Goal: Task Accomplishment & Management: Use online tool/utility

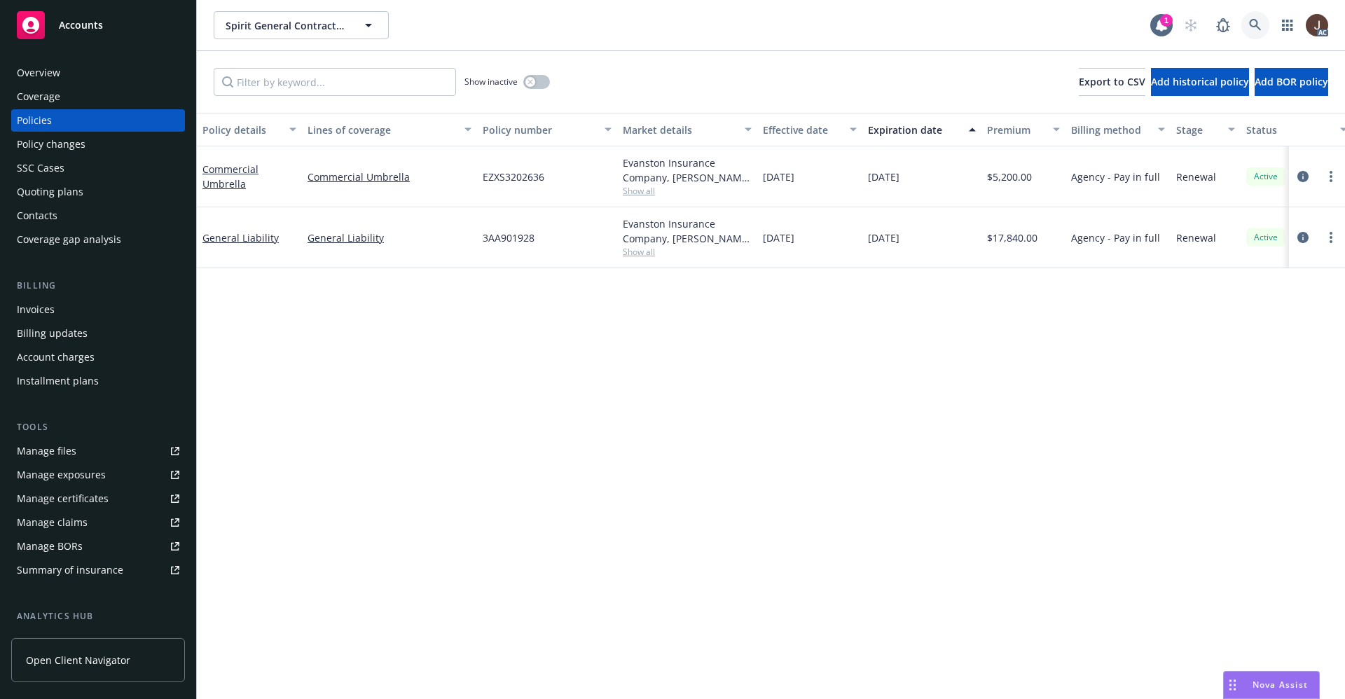
click at [1253, 26] on icon at bounding box center [1255, 25] width 12 height 12
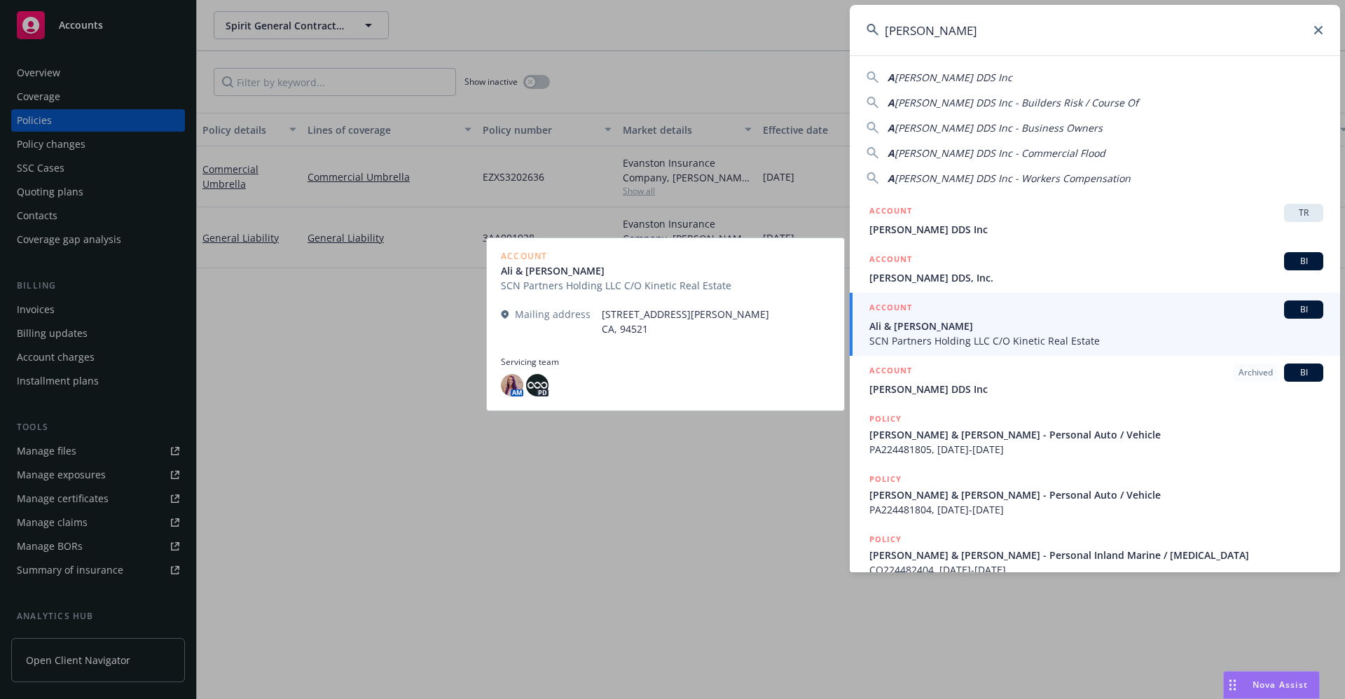
type input "ALI ALIJANIAN"
click at [961, 332] on span "Ali & Nardin Alijanian" at bounding box center [1097, 326] width 454 height 15
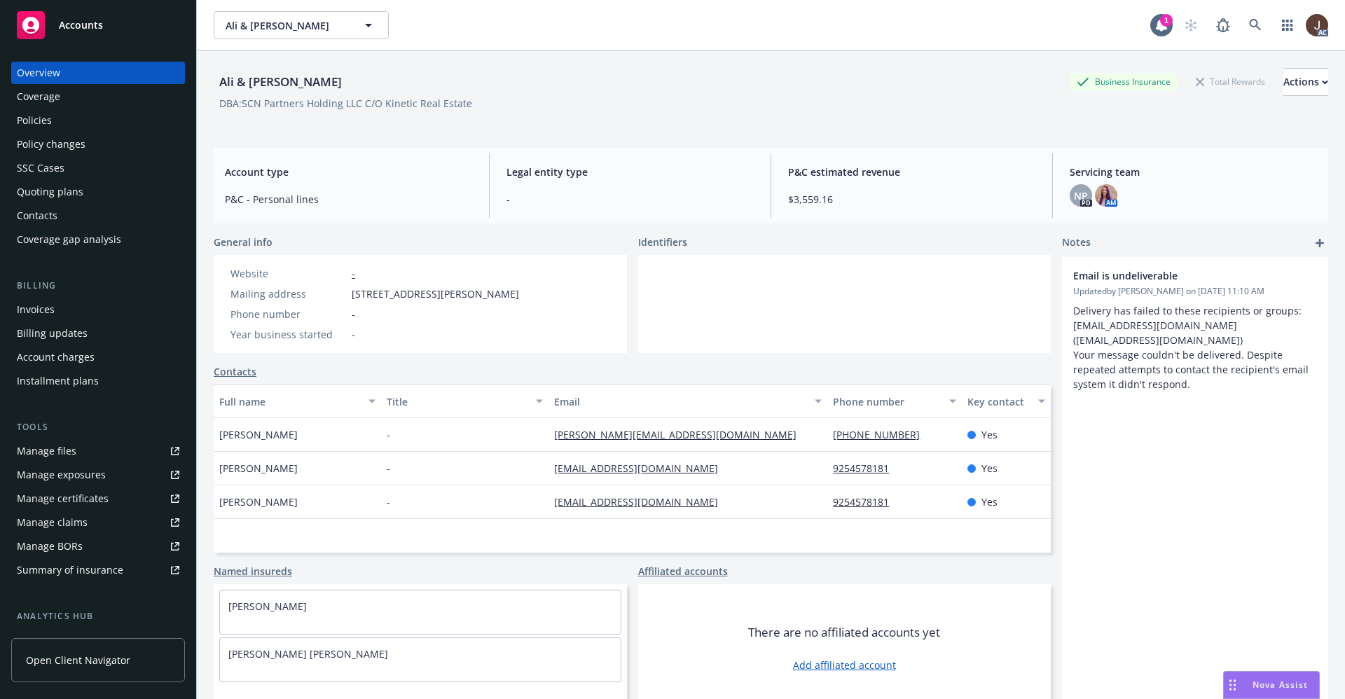
click at [36, 196] on div "Quoting plans" at bounding box center [50, 192] width 67 height 22
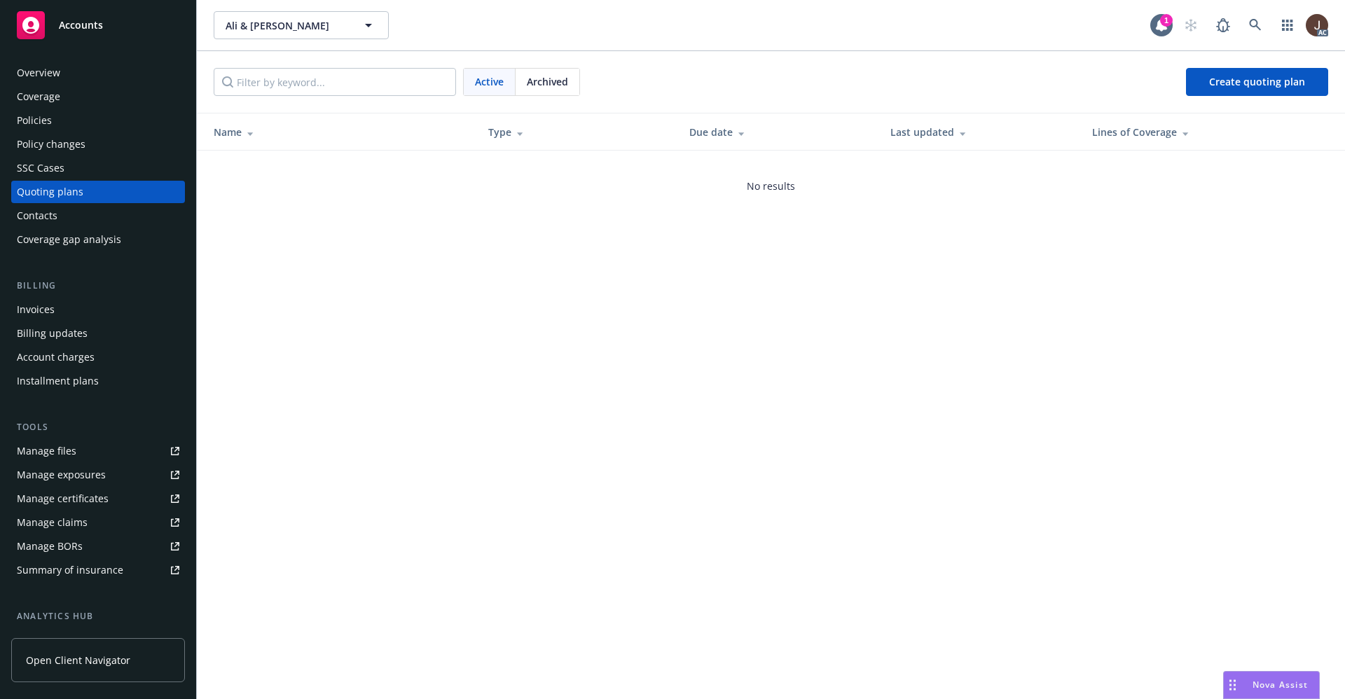
click at [451, 350] on div "Ali & Nardin Alijanian Ali & Nardin Alijanian 1 AC Active Archived Create quoti…" at bounding box center [771, 349] width 1148 height 699
click at [31, 121] on div "Policies" at bounding box center [34, 120] width 35 height 22
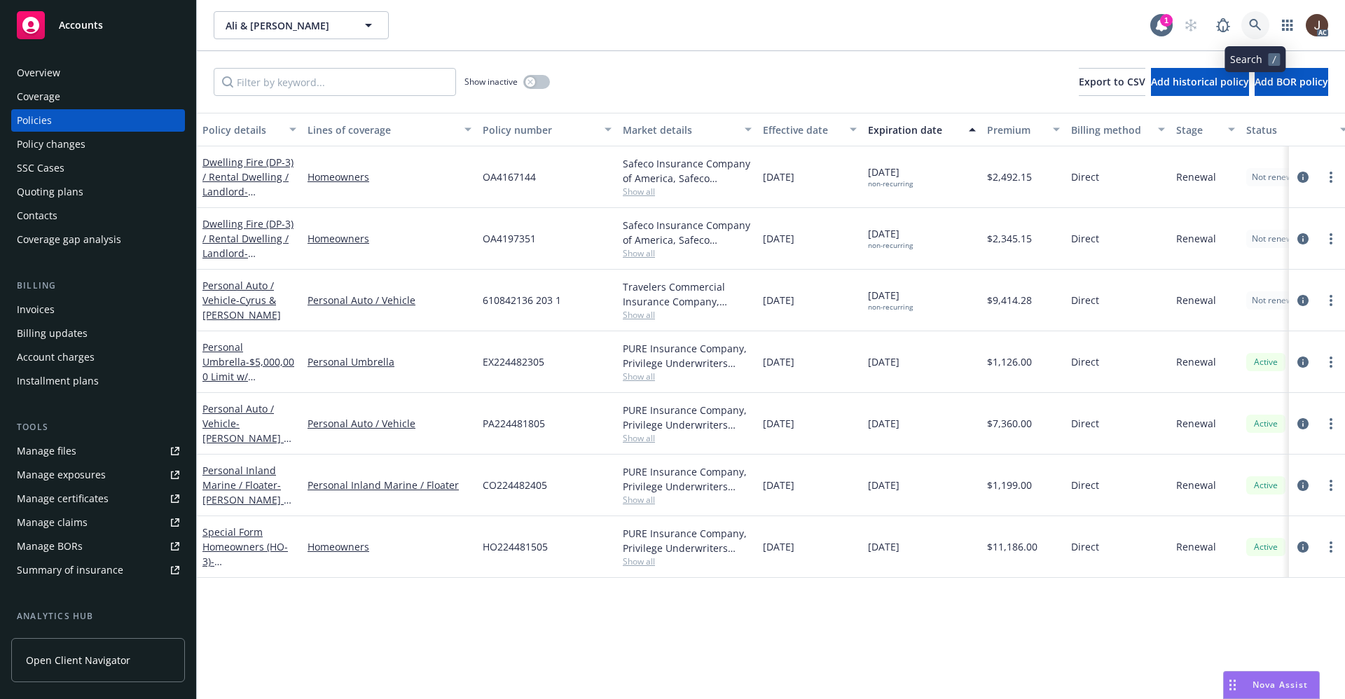
click at [1266, 25] on link at bounding box center [1256, 25] width 28 height 28
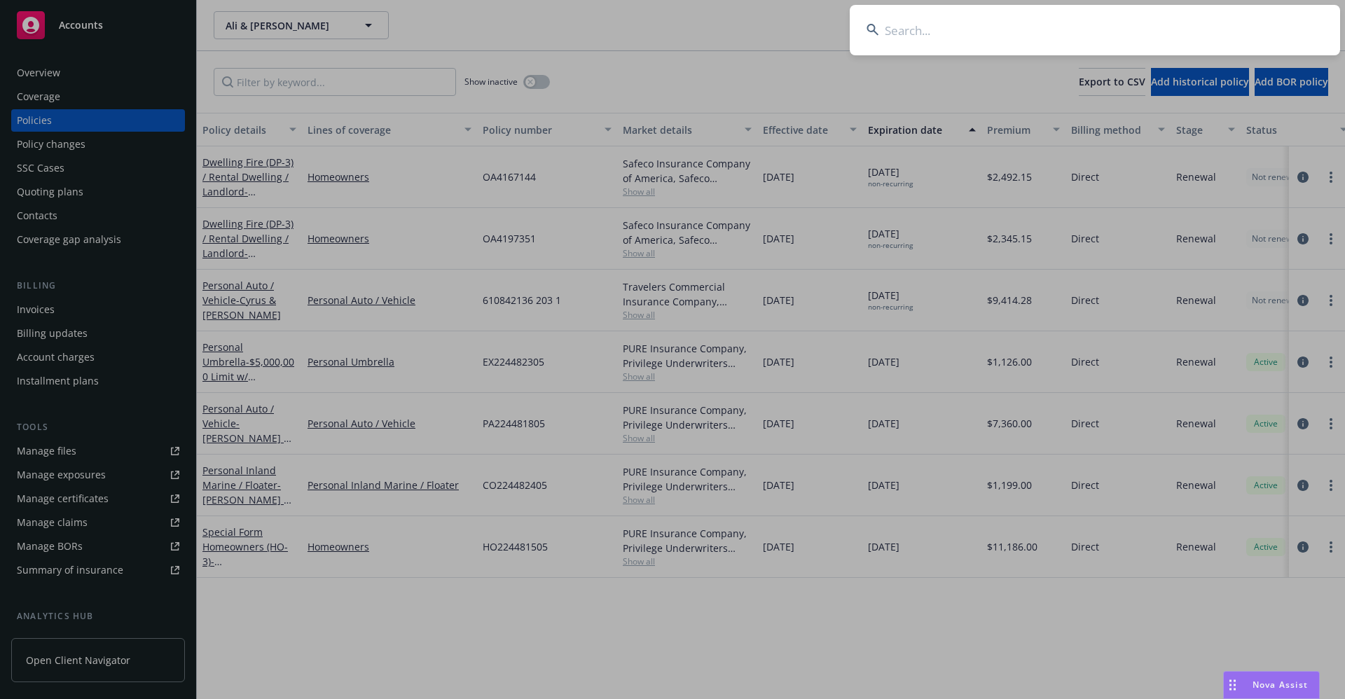
click at [919, 37] on input at bounding box center [1095, 30] width 491 height 50
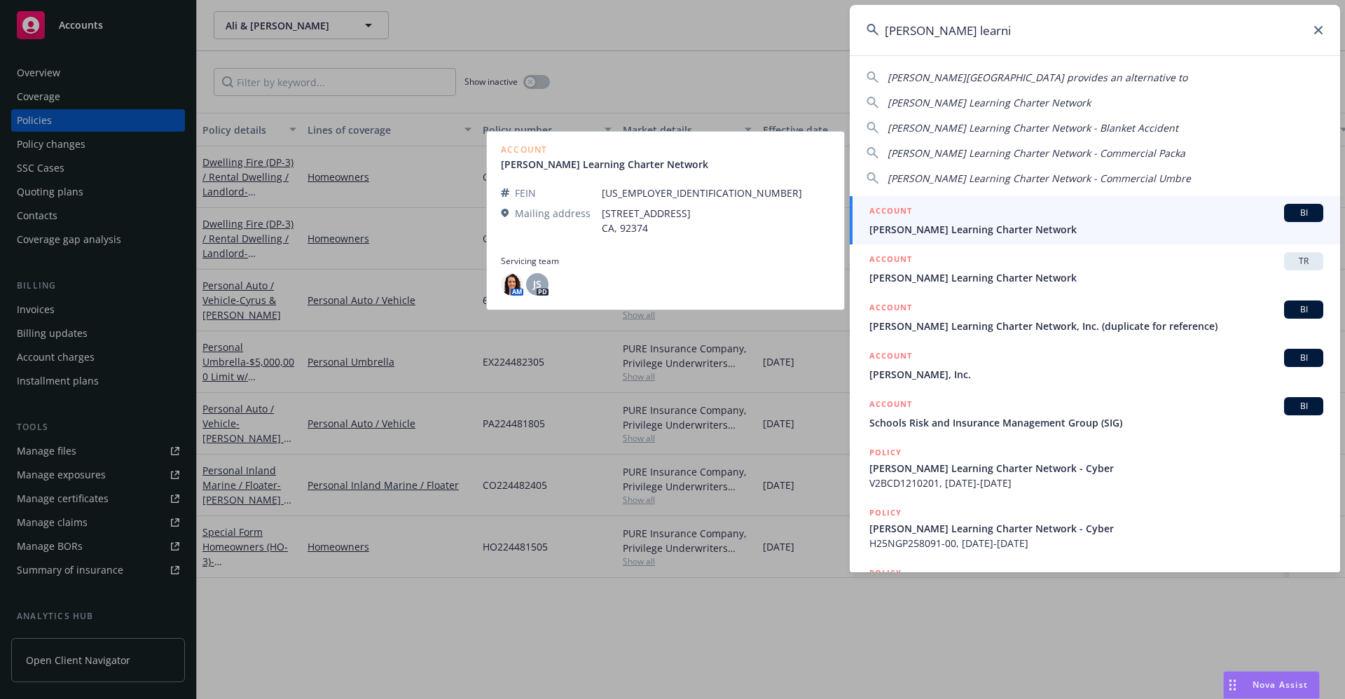
type input "gorman learni"
click at [1022, 228] on span "[PERSON_NAME] Learning Charter Network" at bounding box center [1097, 229] width 454 height 15
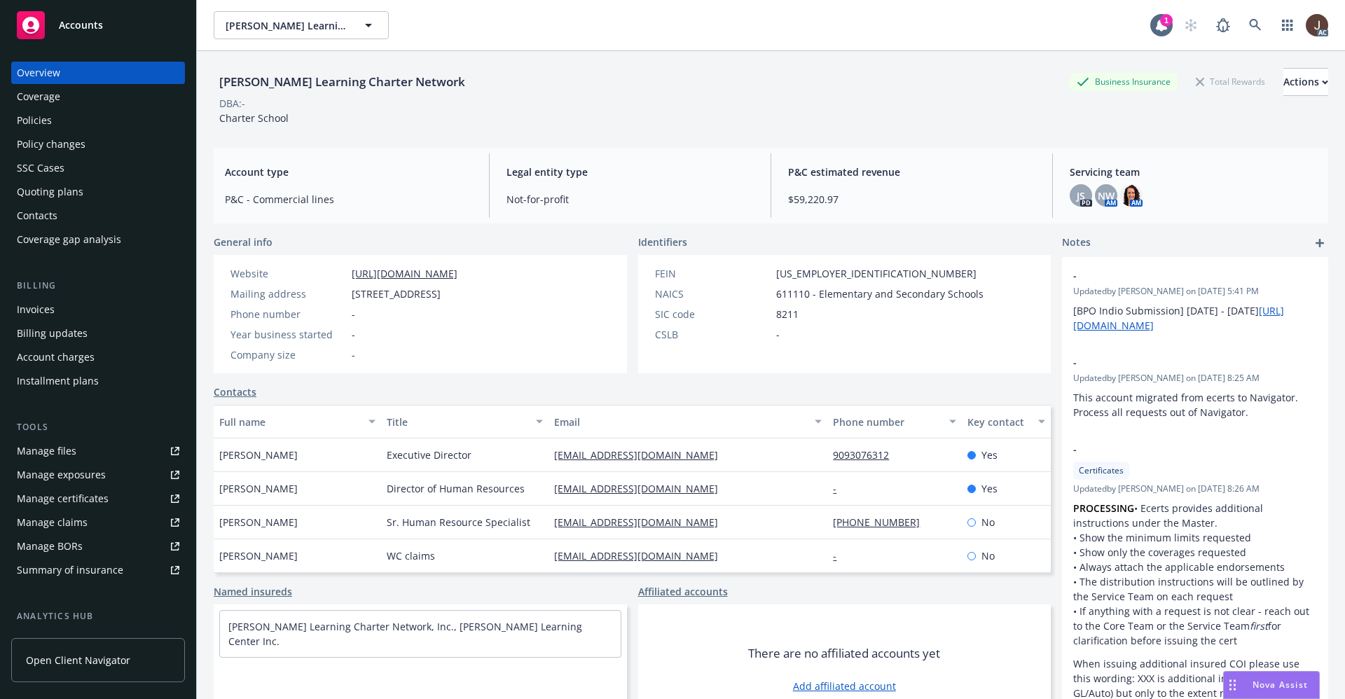
click at [32, 119] on div "Policies" at bounding box center [34, 120] width 35 height 22
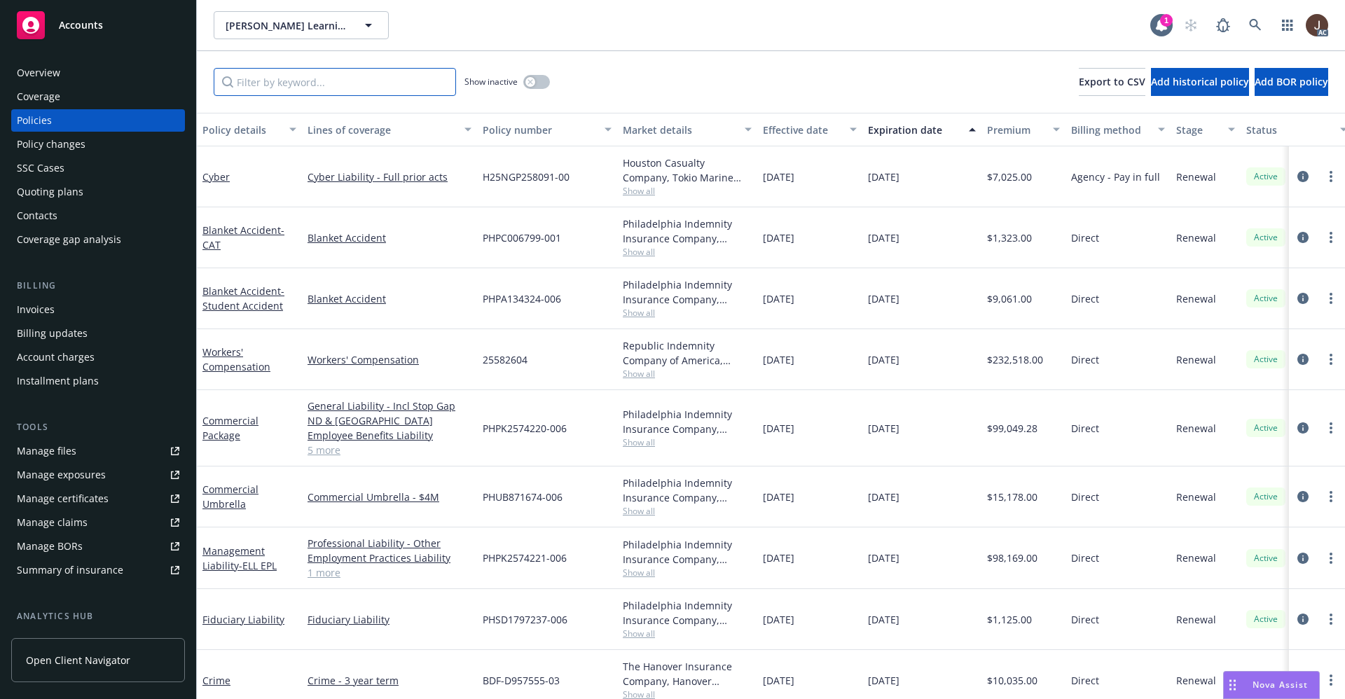
click at [294, 80] on input "Filter by keyword..." at bounding box center [335, 82] width 242 height 28
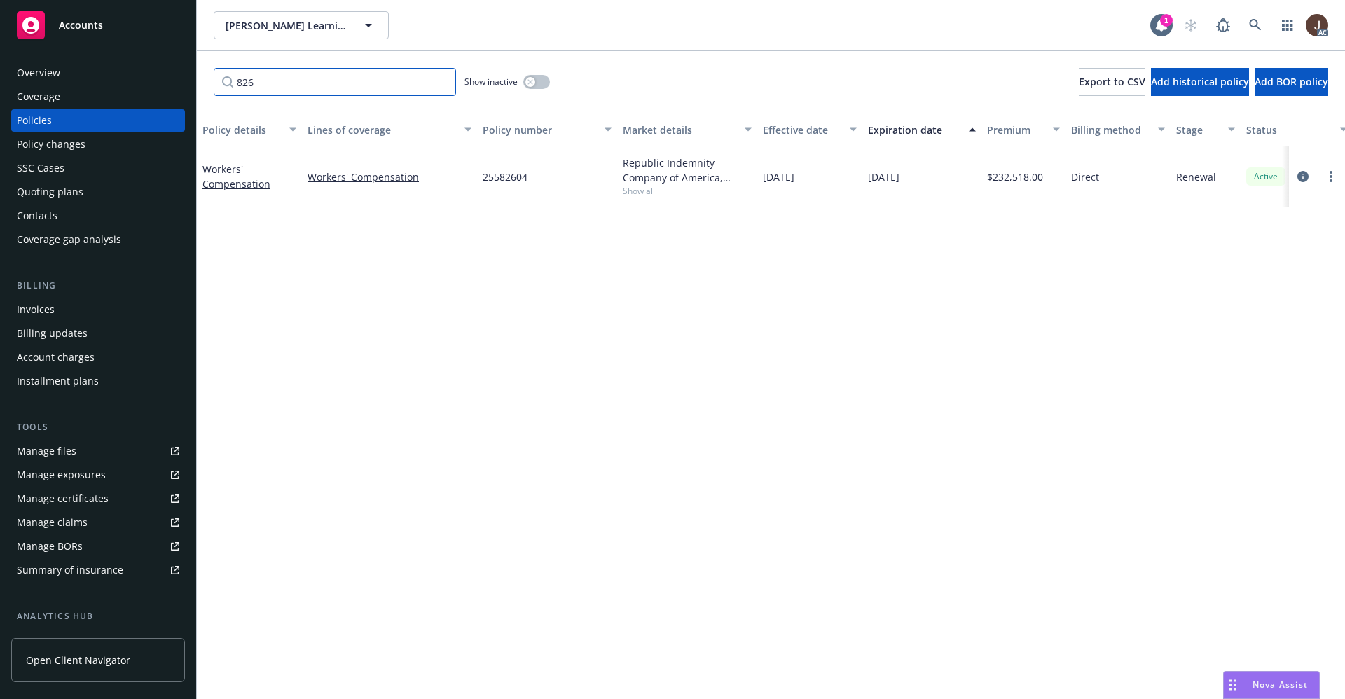
scroll to position [0, 204]
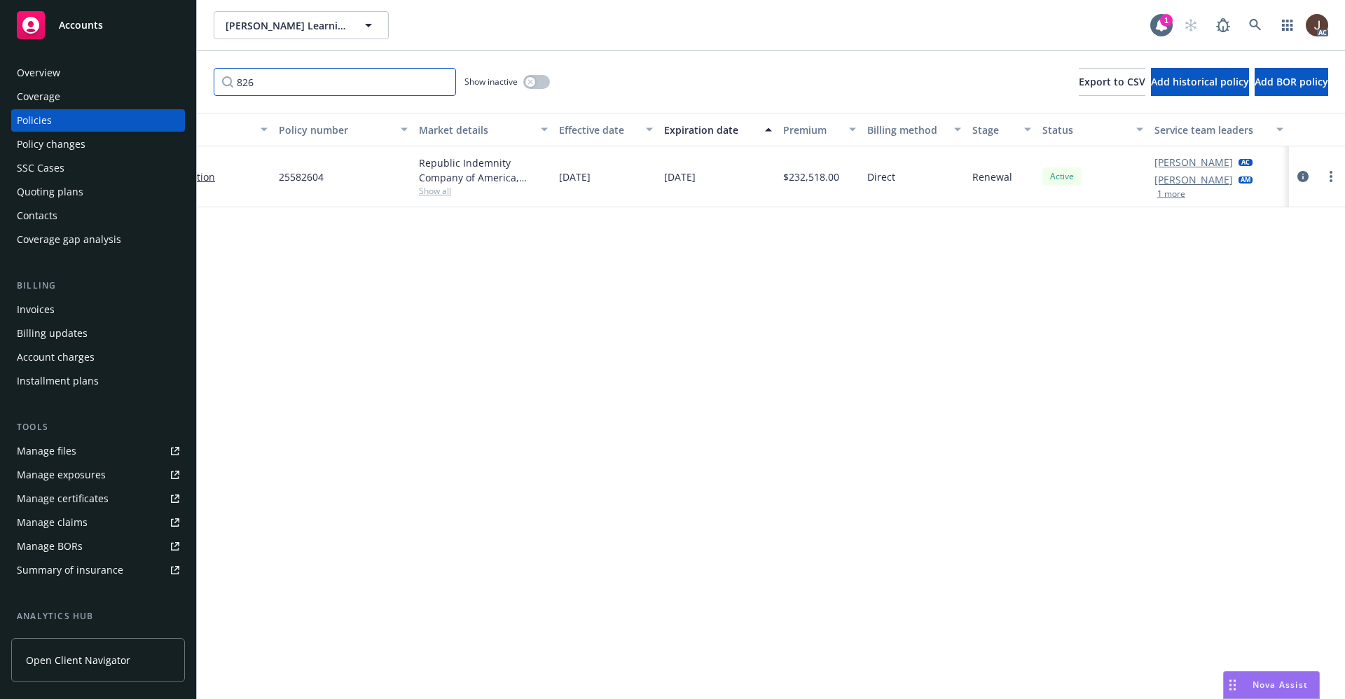
type input "826"
click at [36, 457] on div "Manage files" at bounding box center [47, 451] width 60 height 22
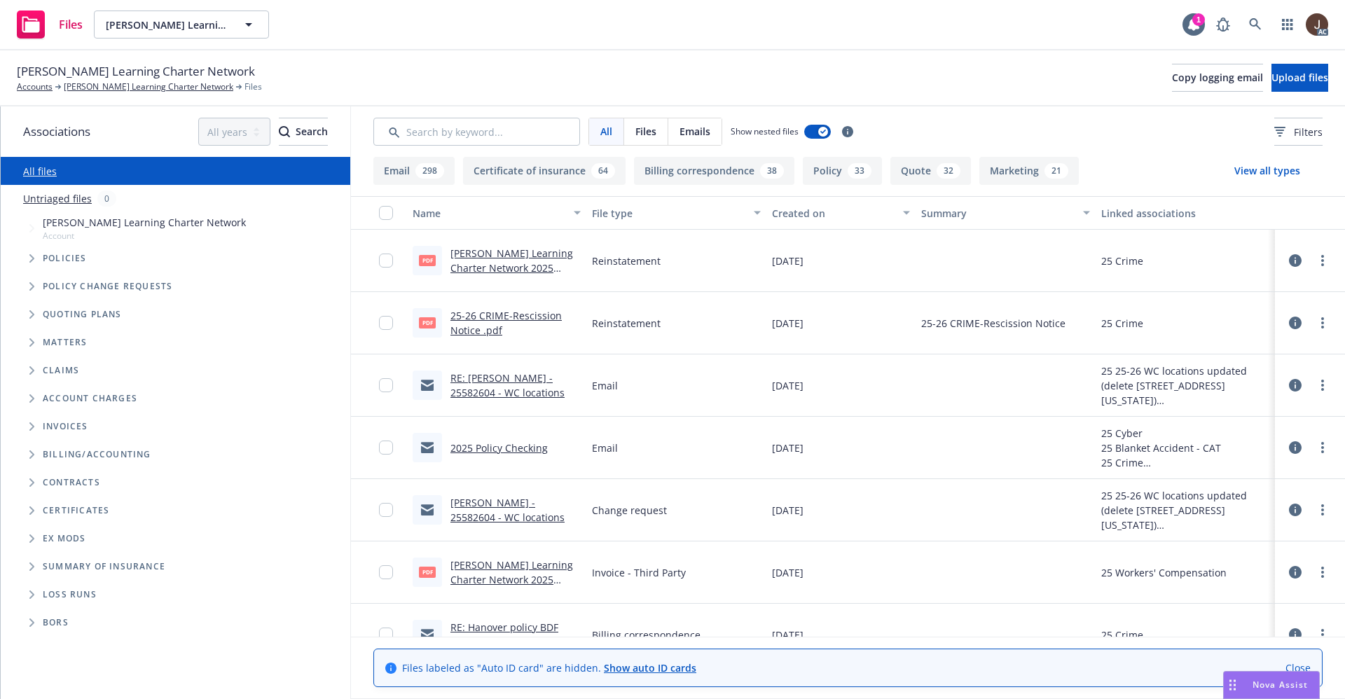
click at [64, 198] on link "Untriaged files" at bounding box center [57, 198] width 69 height 15
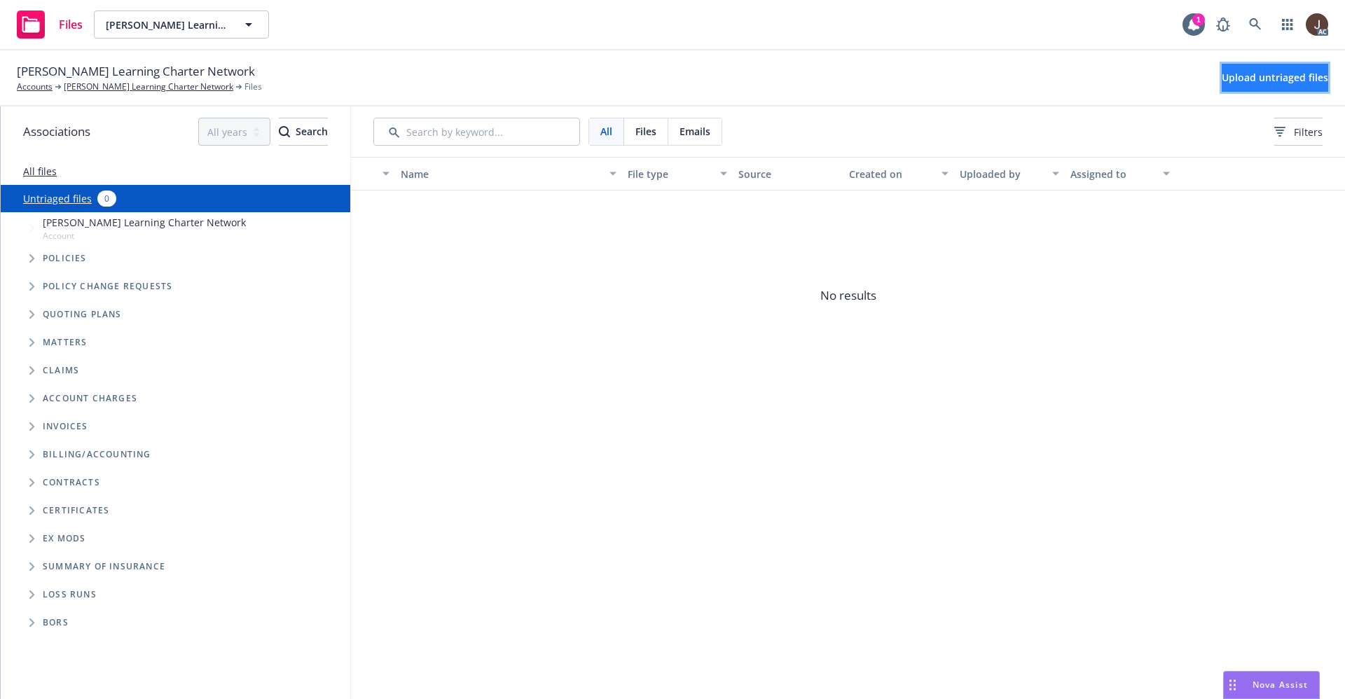
click at [1238, 80] on span "Upload untriaged files" at bounding box center [1275, 77] width 107 height 13
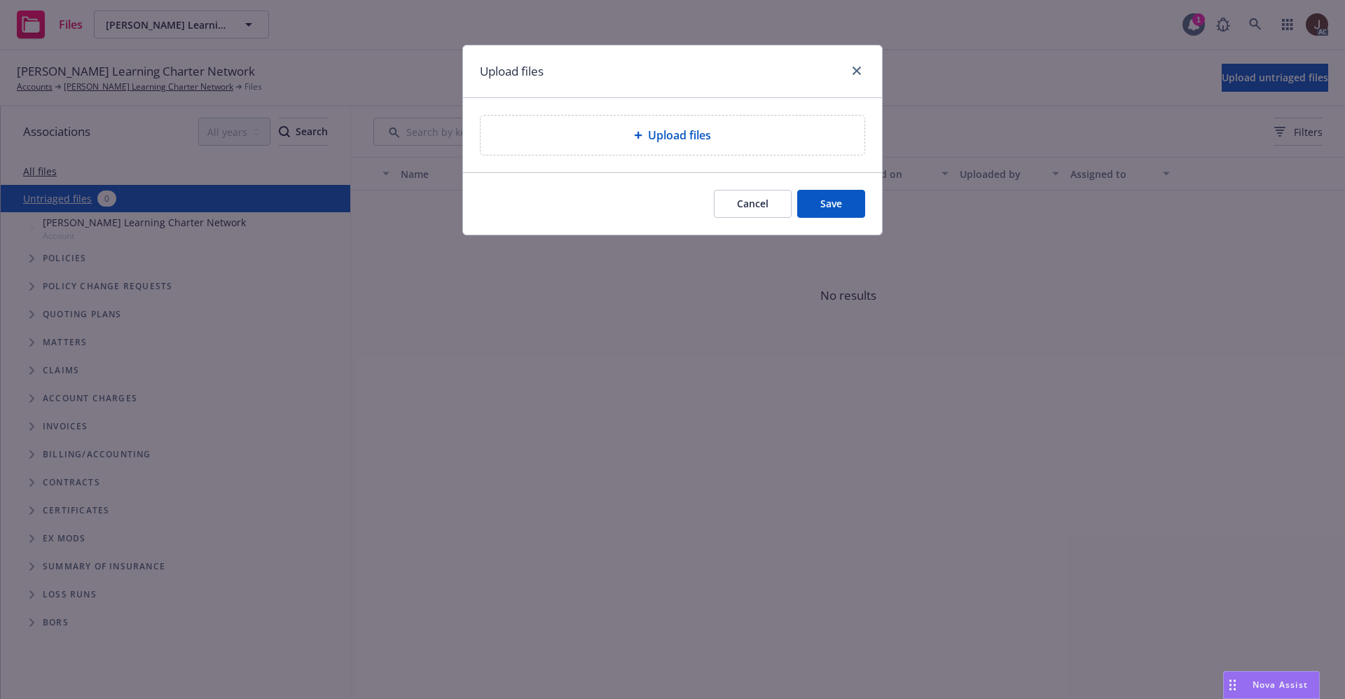
click at [689, 132] on span "Upload files" at bounding box center [679, 135] width 63 height 17
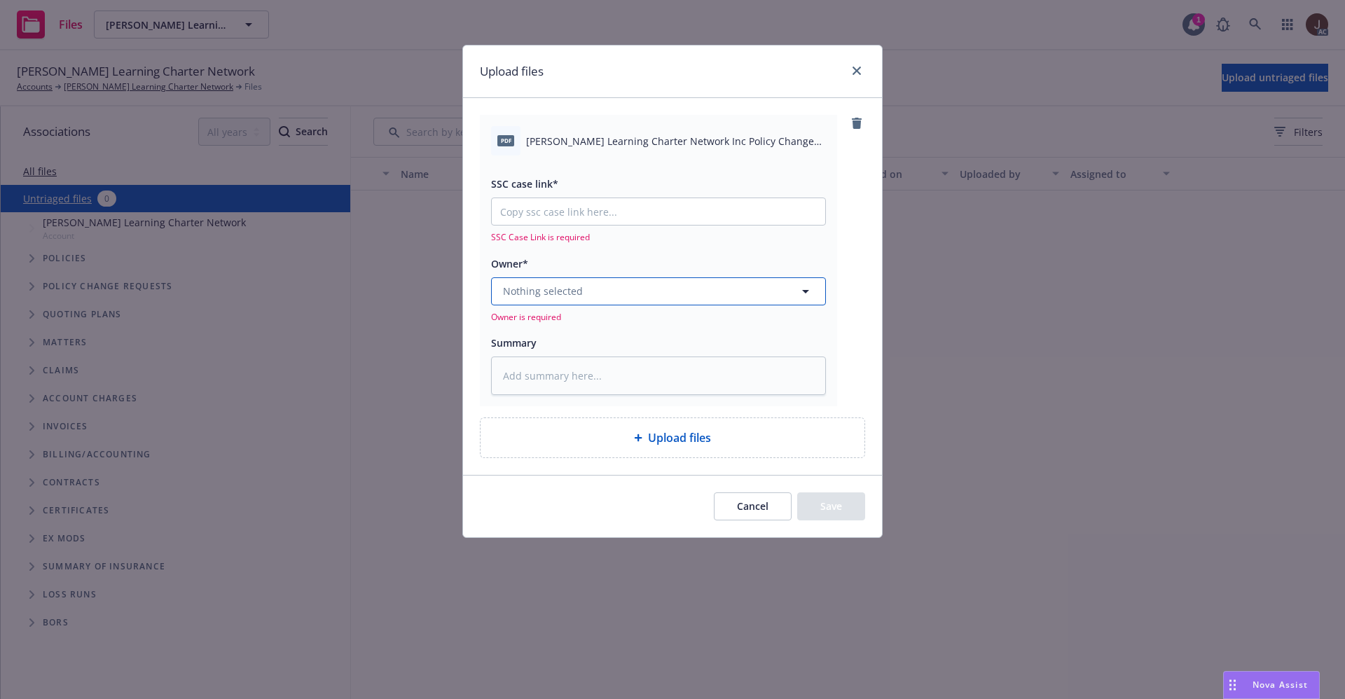
click at [627, 301] on button "Nothing selected" at bounding box center [658, 291] width 335 height 28
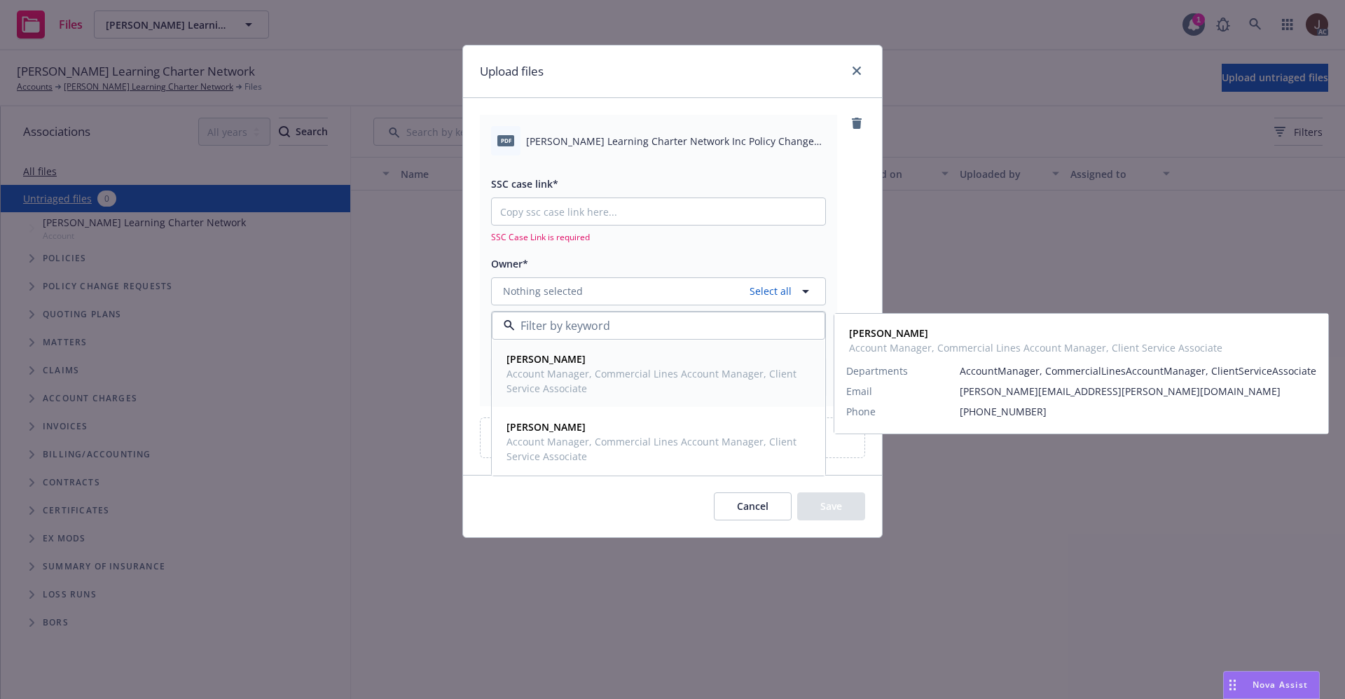
click at [581, 362] on strong "[PERSON_NAME]" at bounding box center [546, 358] width 79 height 13
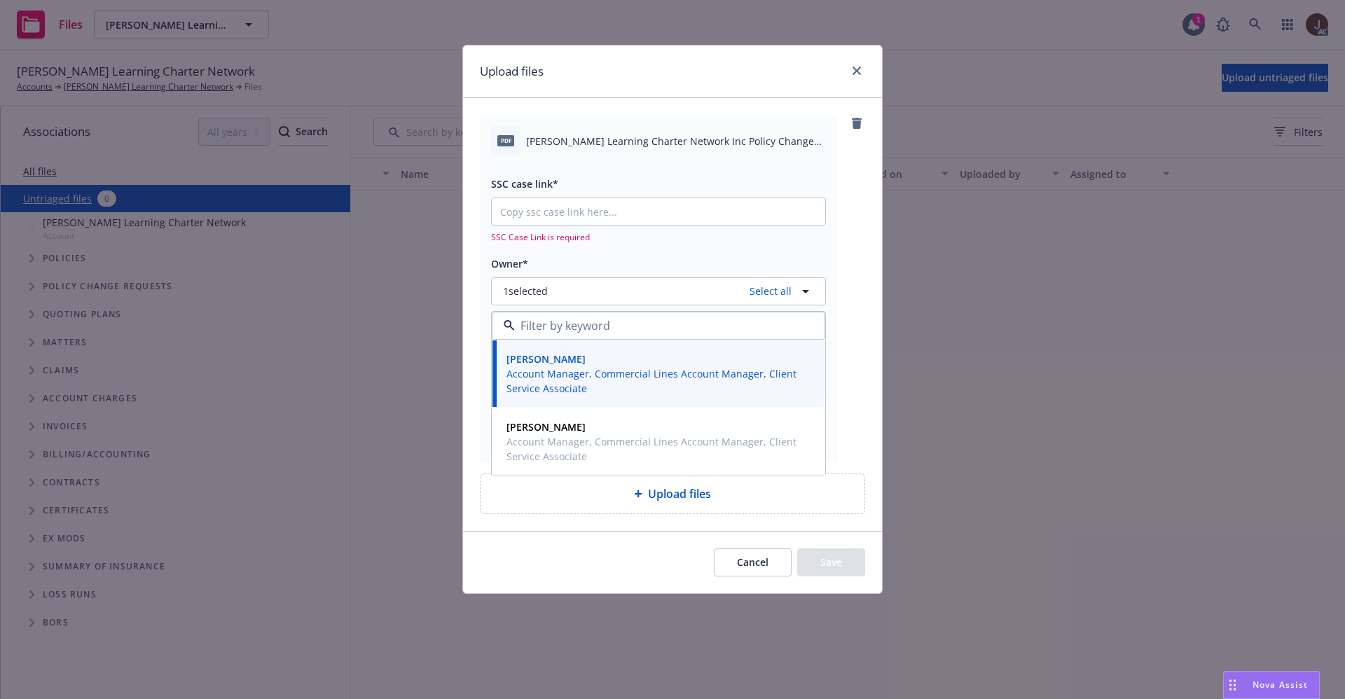
click at [863, 194] on div "pdf [PERSON_NAME] Learning Charter Network Inc Policy Change 2025 Workers Compe…" at bounding box center [672, 288] width 385 height 347
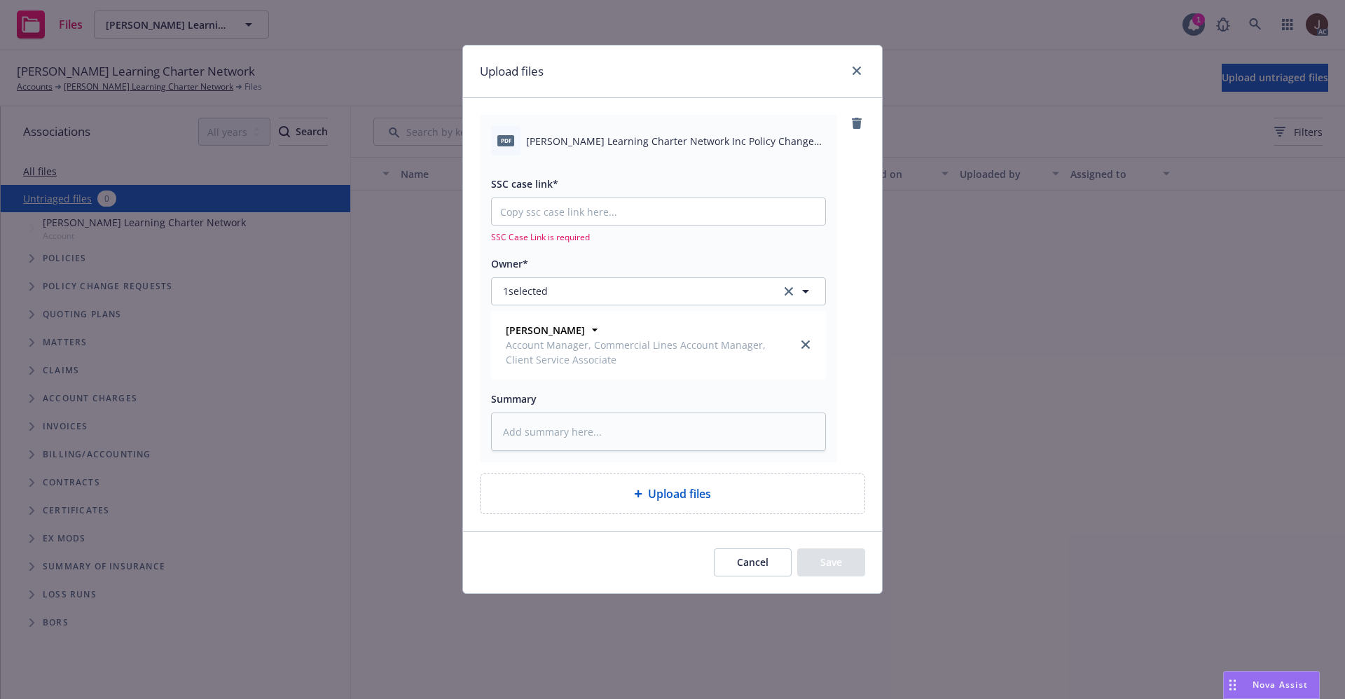
click at [638, 141] on span "[PERSON_NAME] Learning Charter Network Inc Policy Change 2025 Workers Compensat…" at bounding box center [676, 141] width 300 height 15
copy div "[PERSON_NAME] Learning Charter Network Inc Policy Change 2025 Workers Compensat…"
click at [556, 419] on textarea at bounding box center [658, 432] width 335 height 39
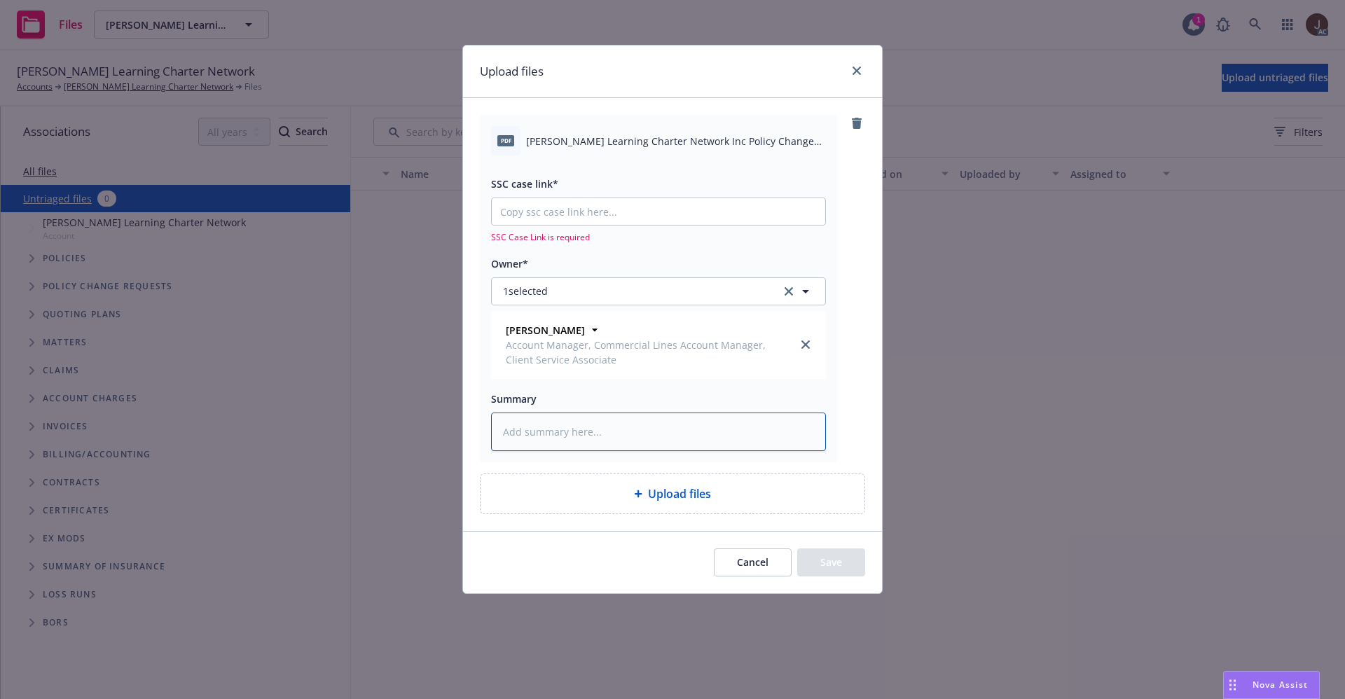
paste textarea "[PERSON_NAME] Learning Charter Network Inc Policy Change 2025 Workers Compensat…"
type textarea "x"
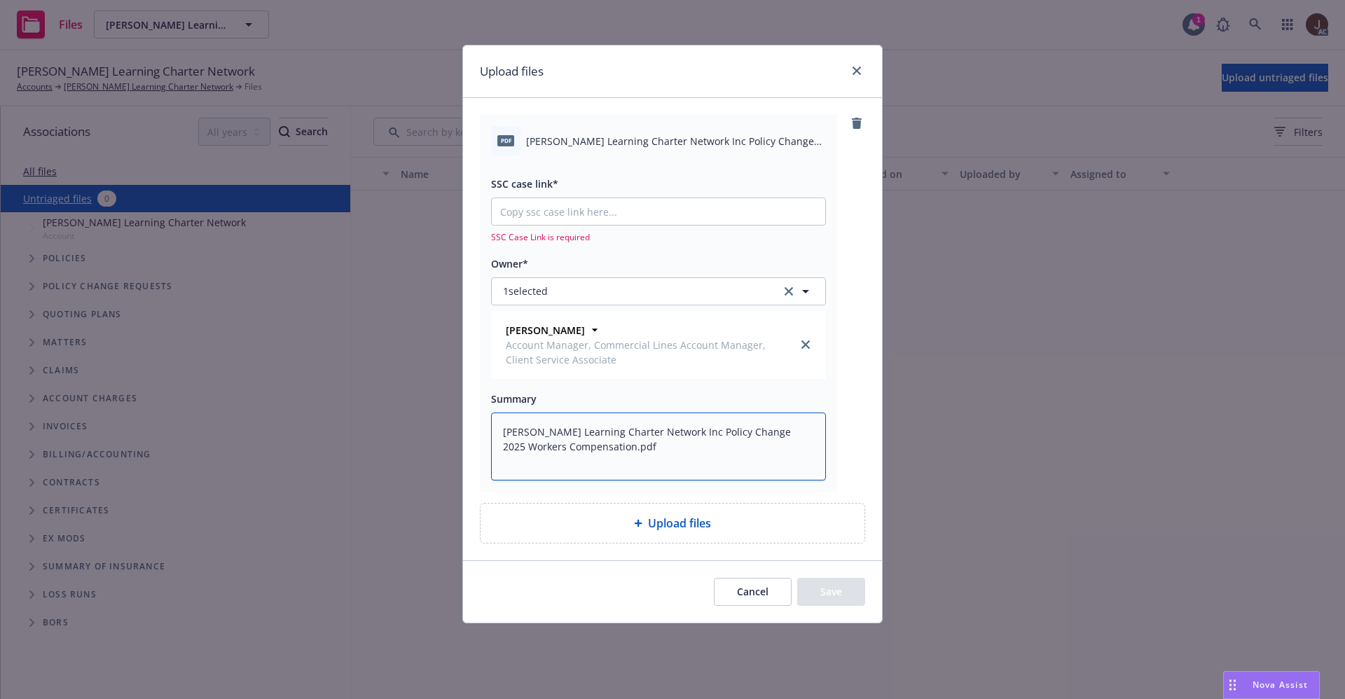
type textarea "[PERSON_NAME] Learning Charter Network Inc Policy Change 2025 Workers Compensat…"
click at [843, 360] on div "pdf [PERSON_NAME] Learning Charter Network Inc Policy Change 2025 Workers Compe…" at bounding box center [672, 303] width 385 height 376
click at [570, 211] on input "SSC case link*" at bounding box center [659, 211] width 334 height 27
paste input "[URL][DOMAIN_NAME]"
type textarea "x"
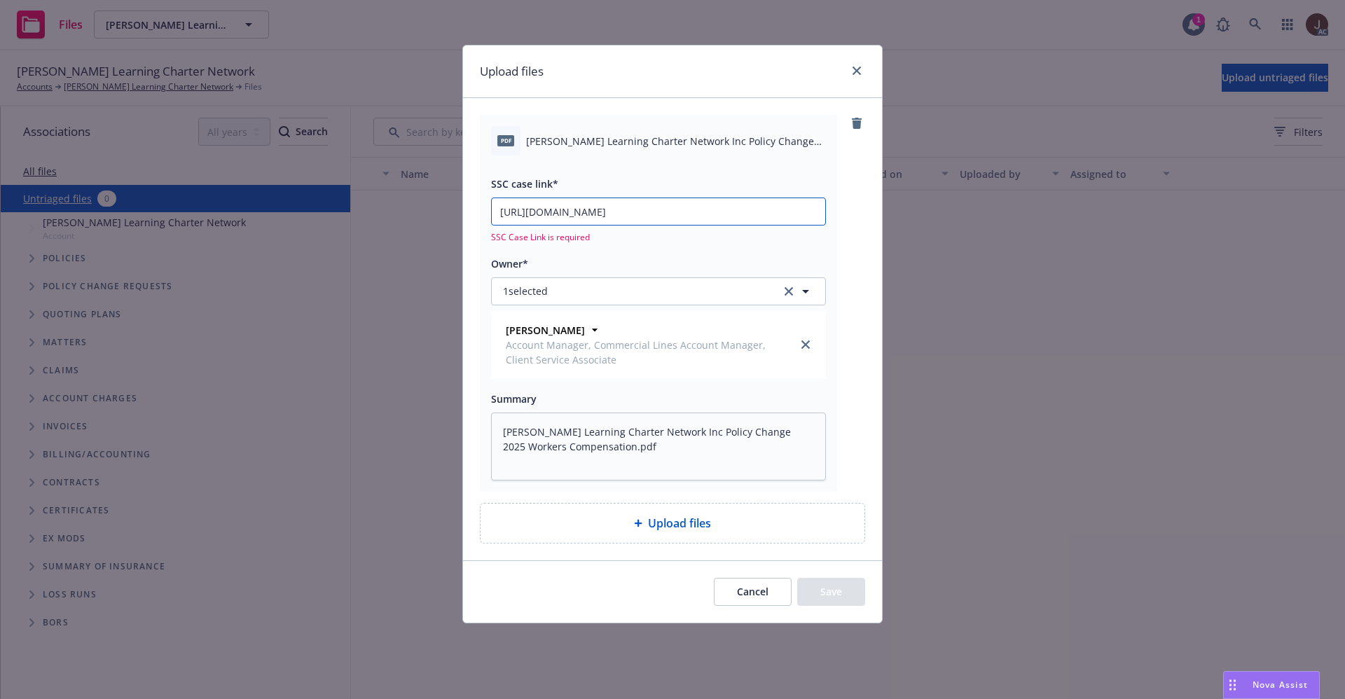
scroll to position [0, 67]
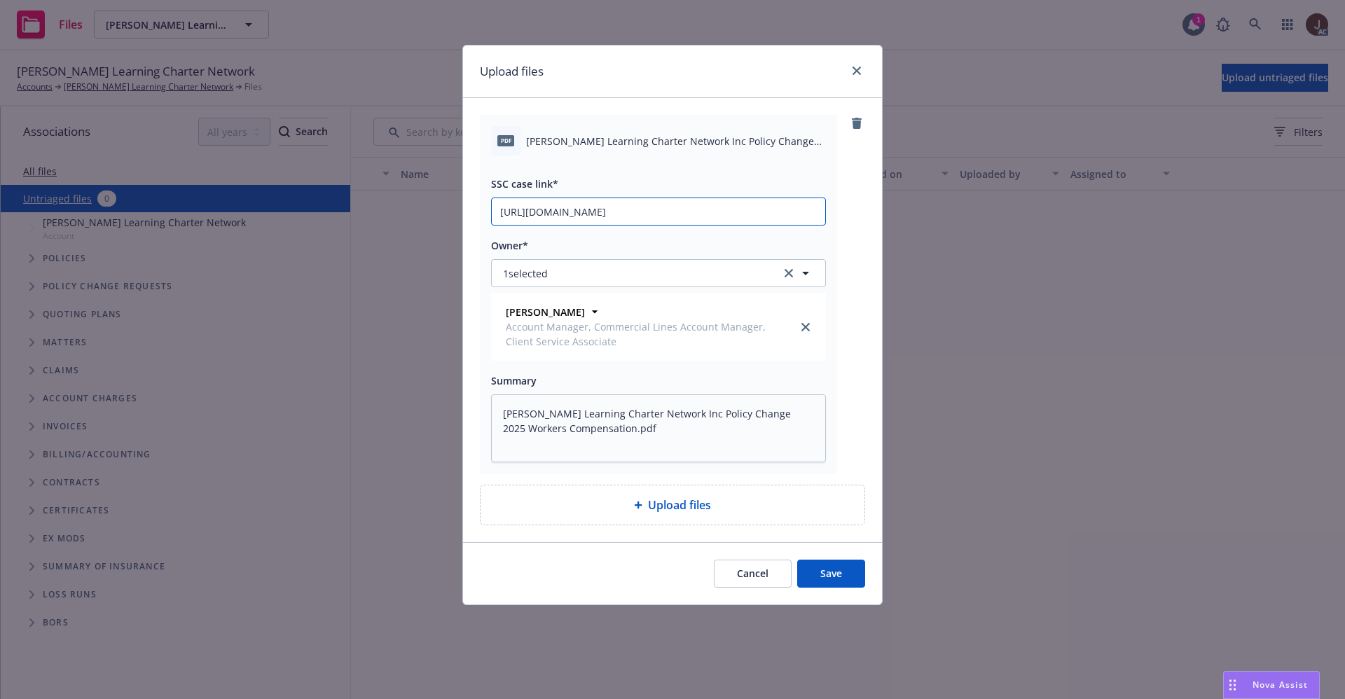
type input "[URL][DOMAIN_NAME]"
click at [844, 201] on div "pdf [PERSON_NAME] Learning Charter Network Inc Policy Change 2025 Workers Compe…" at bounding box center [672, 294] width 385 height 359
click at [832, 577] on button "Save" at bounding box center [831, 574] width 68 height 28
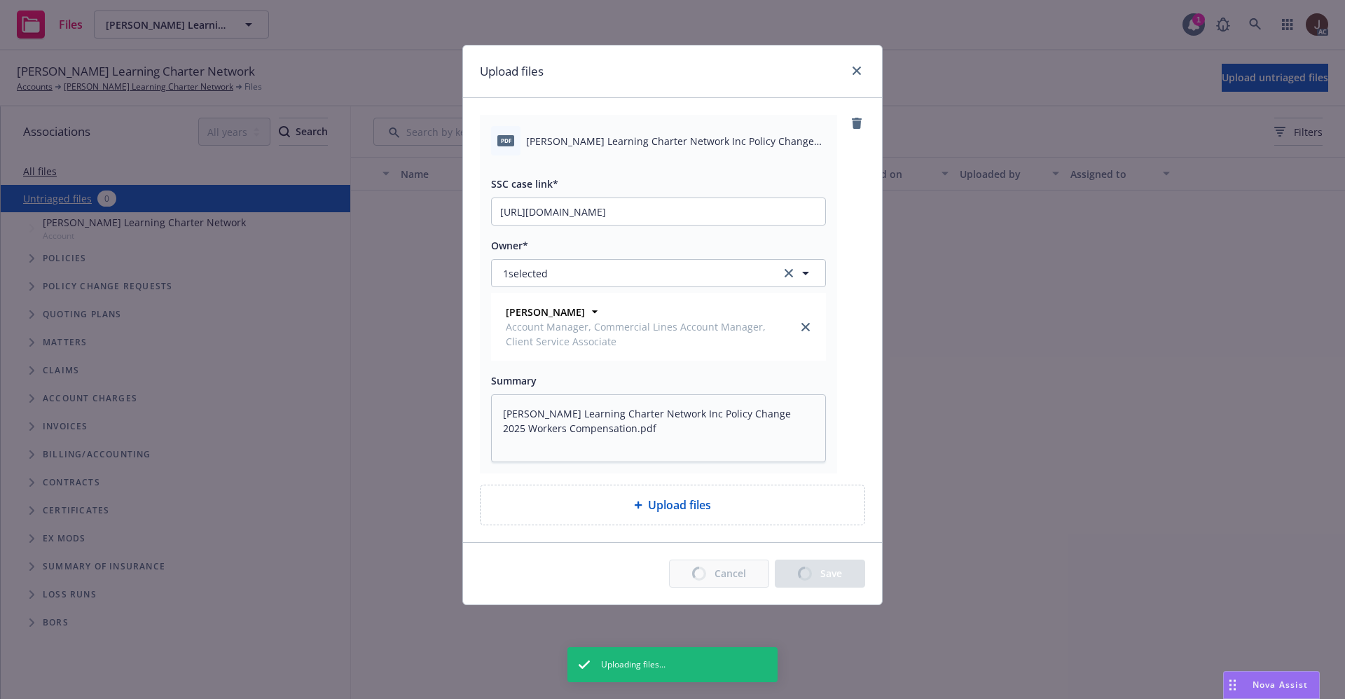
type textarea "x"
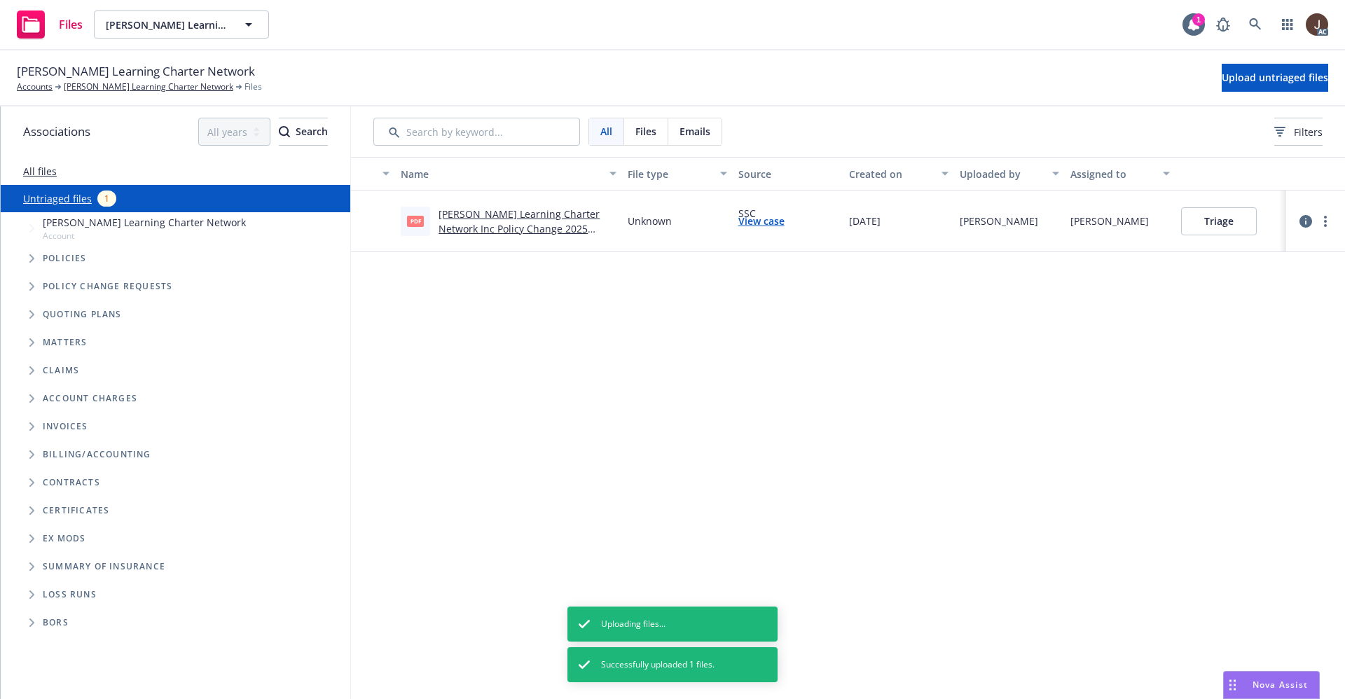
click at [678, 392] on div "Name File type Source Created on Uploaded by Assigned to pdf [PERSON_NAME] Lear…" at bounding box center [848, 428] width 994 height 542
